Goal: Information Seeking & Learning: Learn about a topic

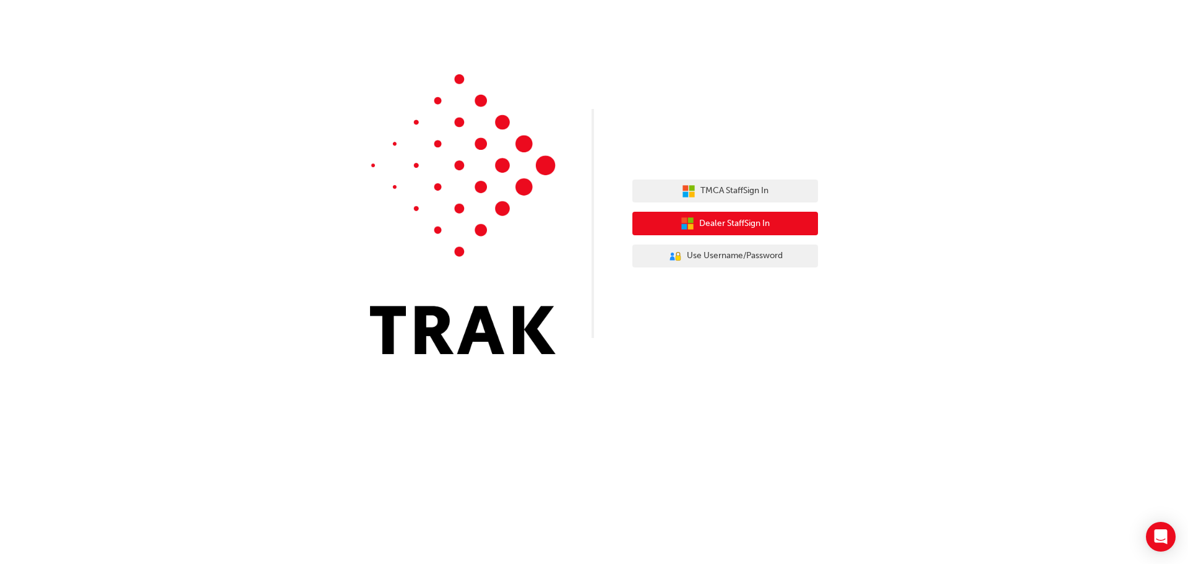
click at [725, 224] on span "Dealer Staff Sign In" at bounding box center [734, 224] width 71 height 14
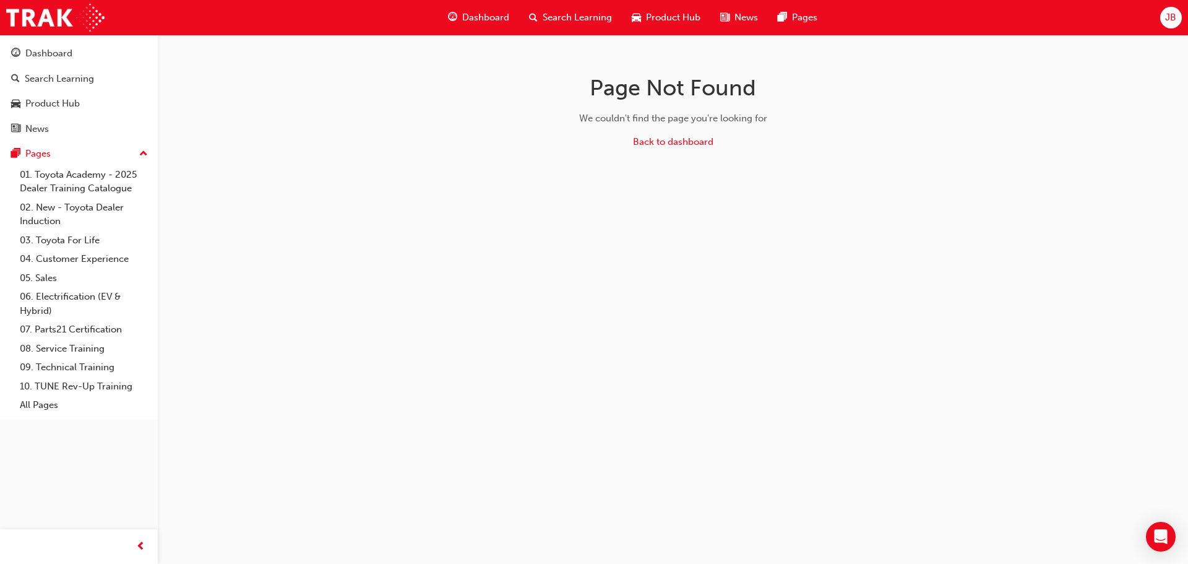
click at [492, 15] on span "Dashboard" at bounding box center [485, 18] width 47 height 14
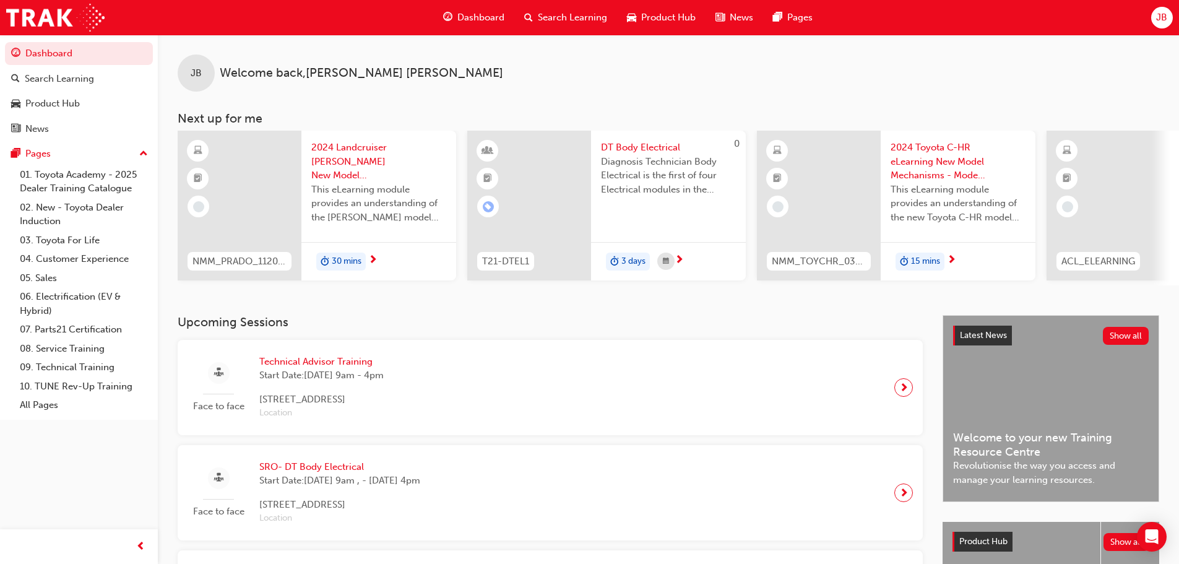
click at [908, 394] on div at bounding box center [903, 387] width 19 height 19
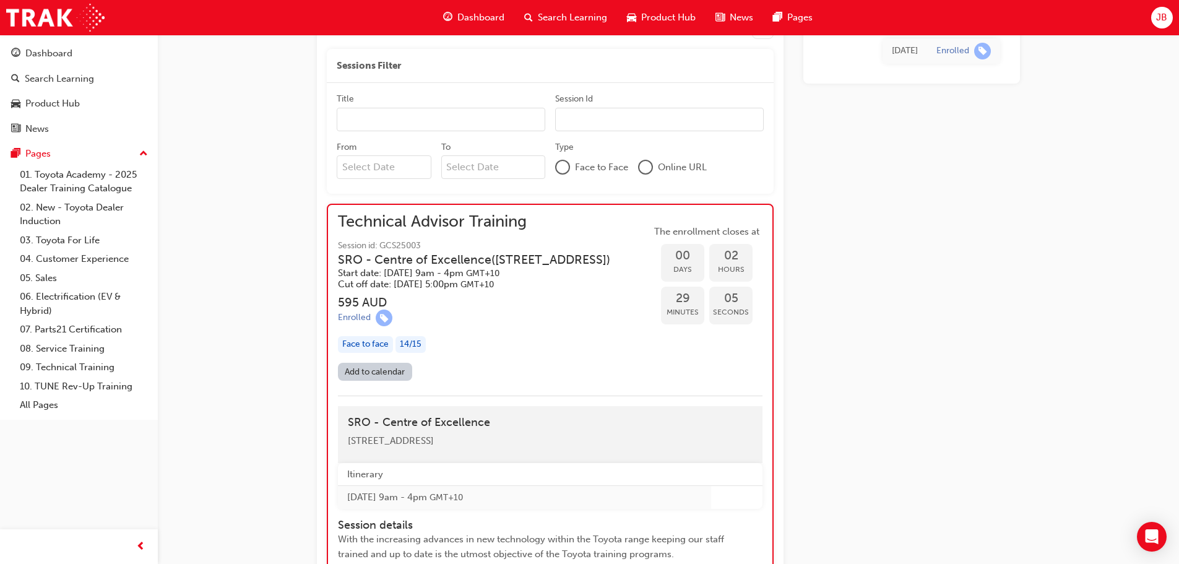
scroll to position [864, 0]
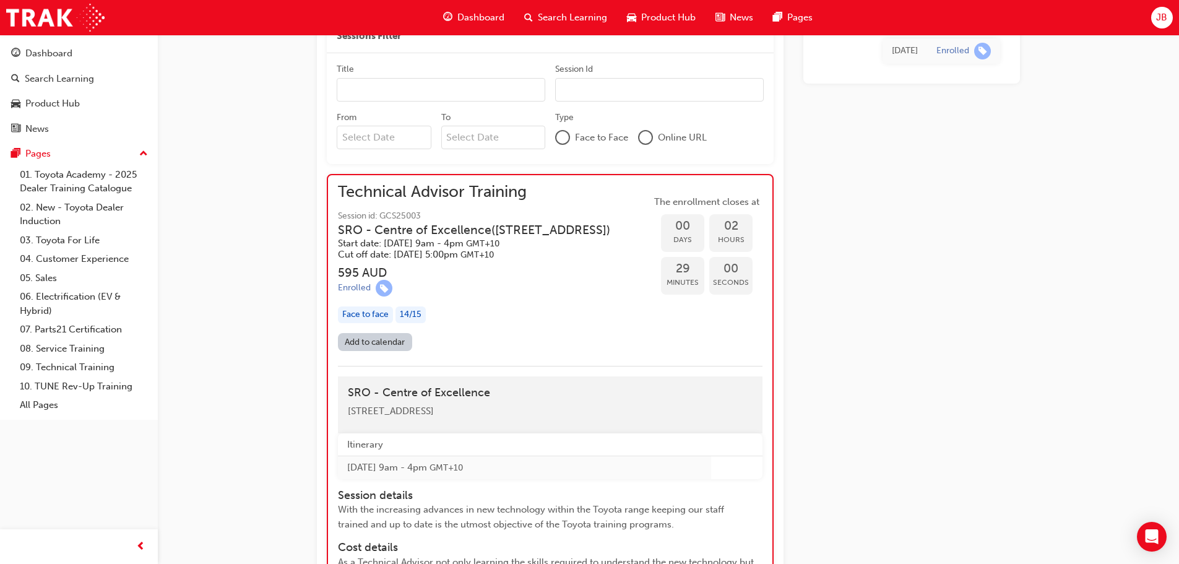
click at [420, 323] on div "14 / 15" at bounding box center [410, 314] width 30 height 17
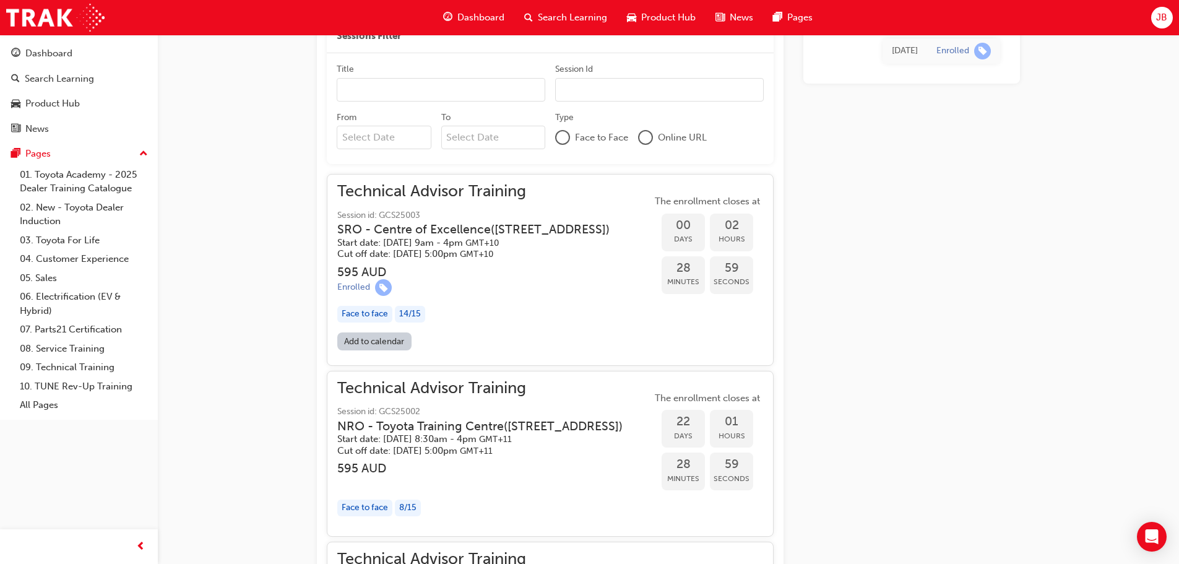
click at [413, 322] on div "14 / 15" at bounding box center [410, 314] width 30 height 17
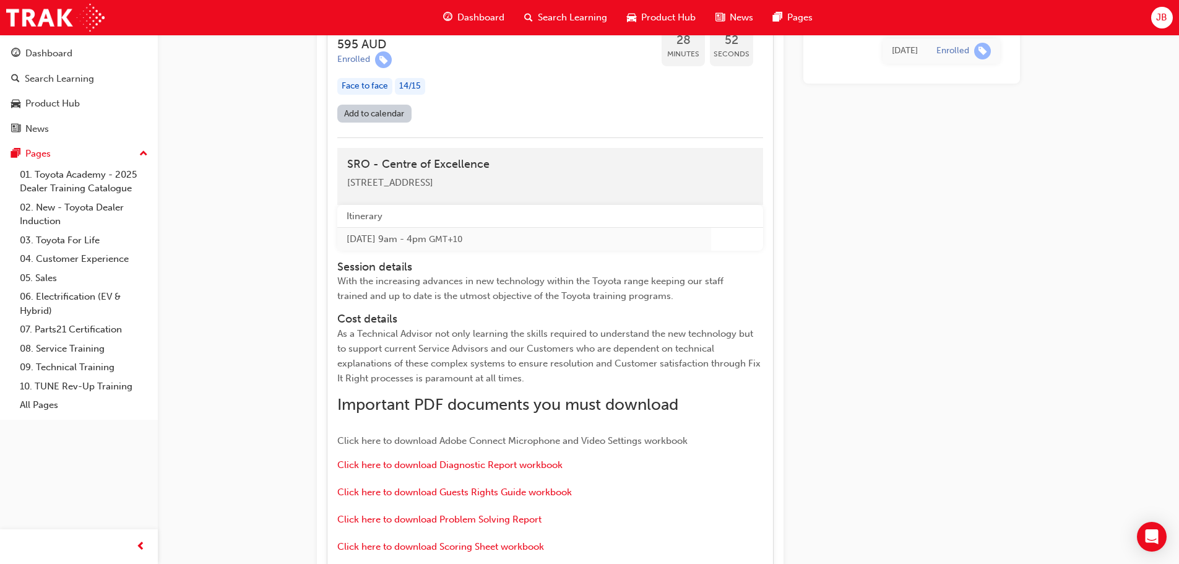
scroll to position [926, 0]
